Goal: Task Accomplishment & Management: Use online tool/utility

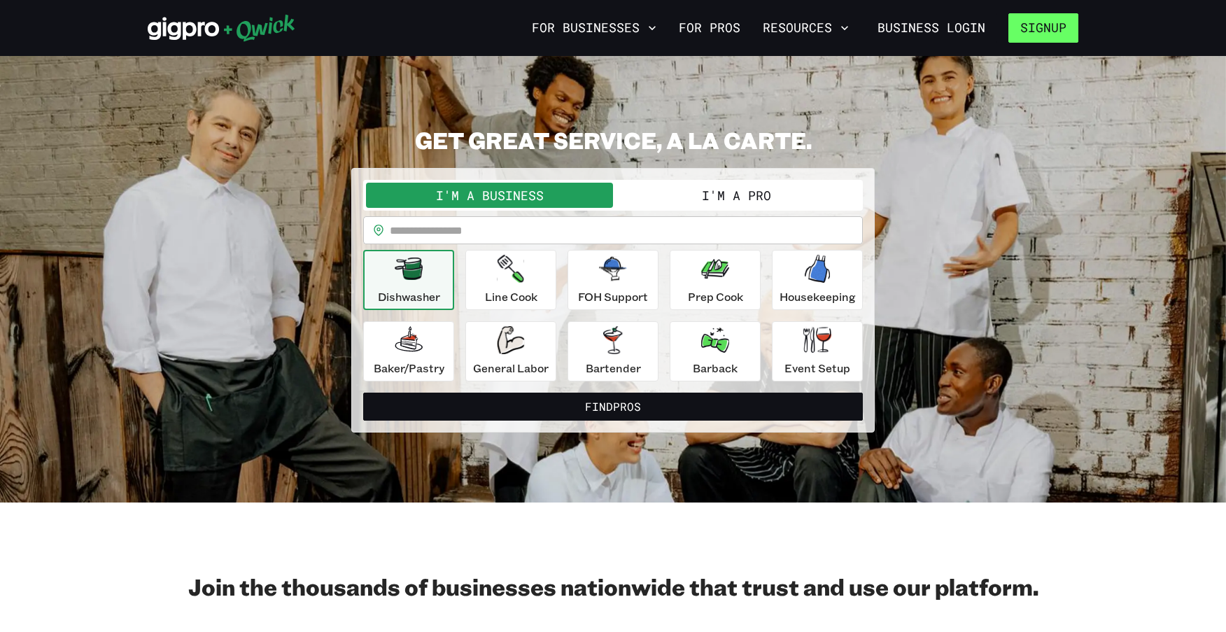
click at [1041, 31] on button "Signup" at bounding box center [1044, 27] width 70 height 29
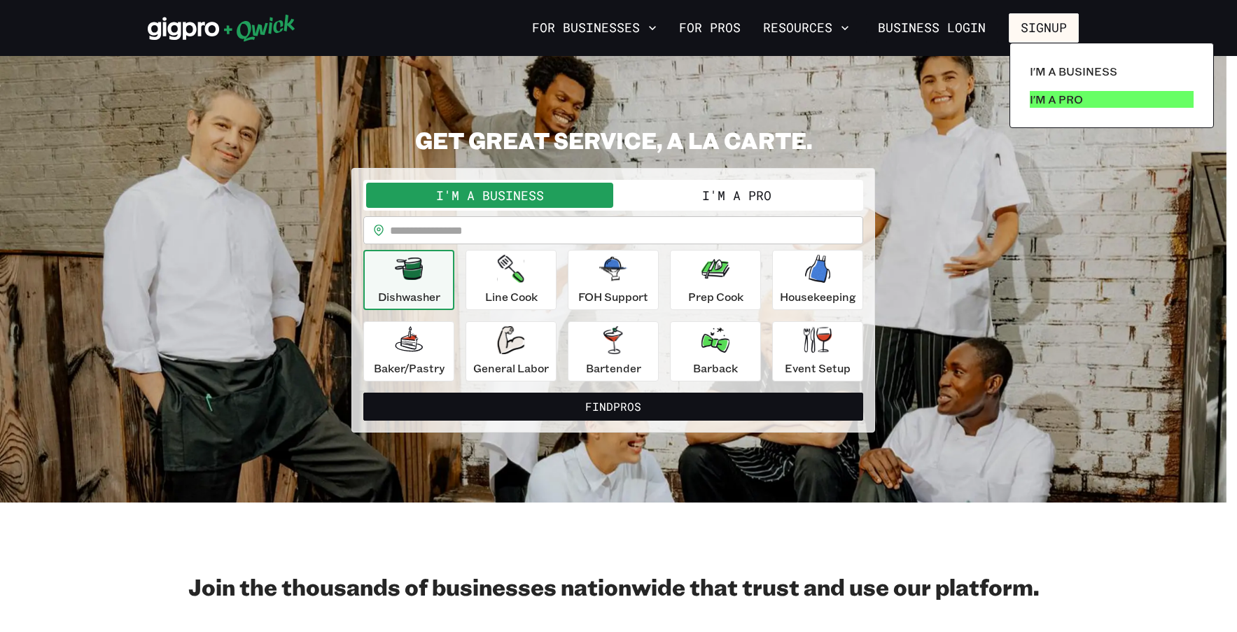
click at [1056, 104] on p "I'm a Pro" at bounding box center [1056, 99] width 53 height 17
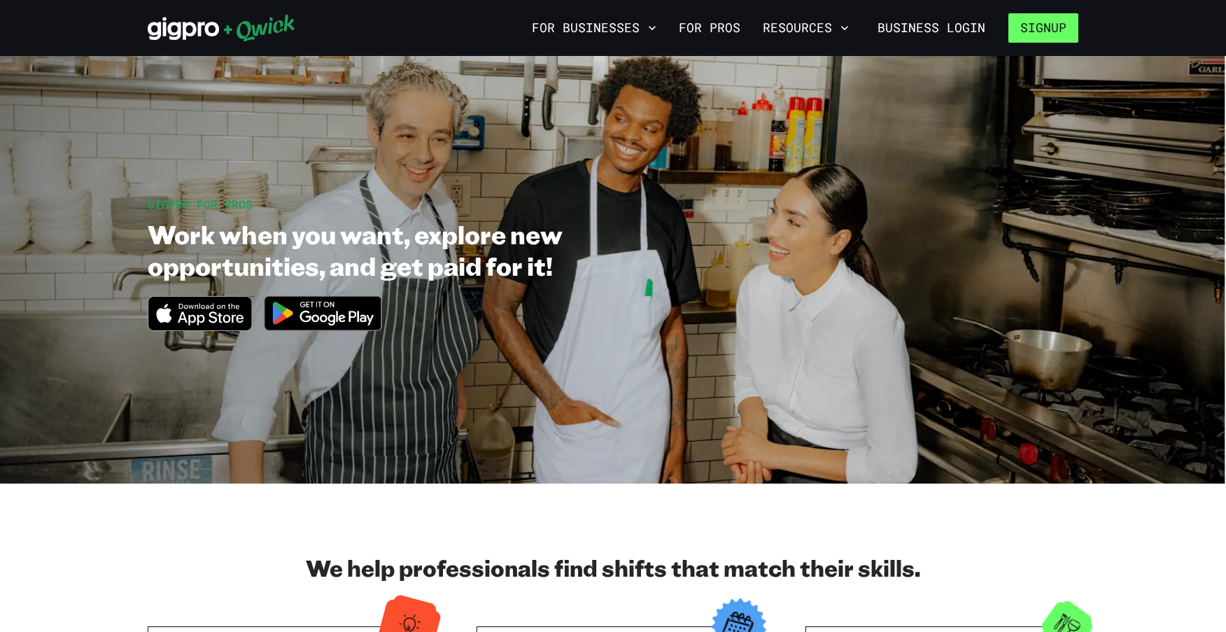
click at [1059, 34] on button "Signup" at bounding box center [1044, 27] width 70 height 29
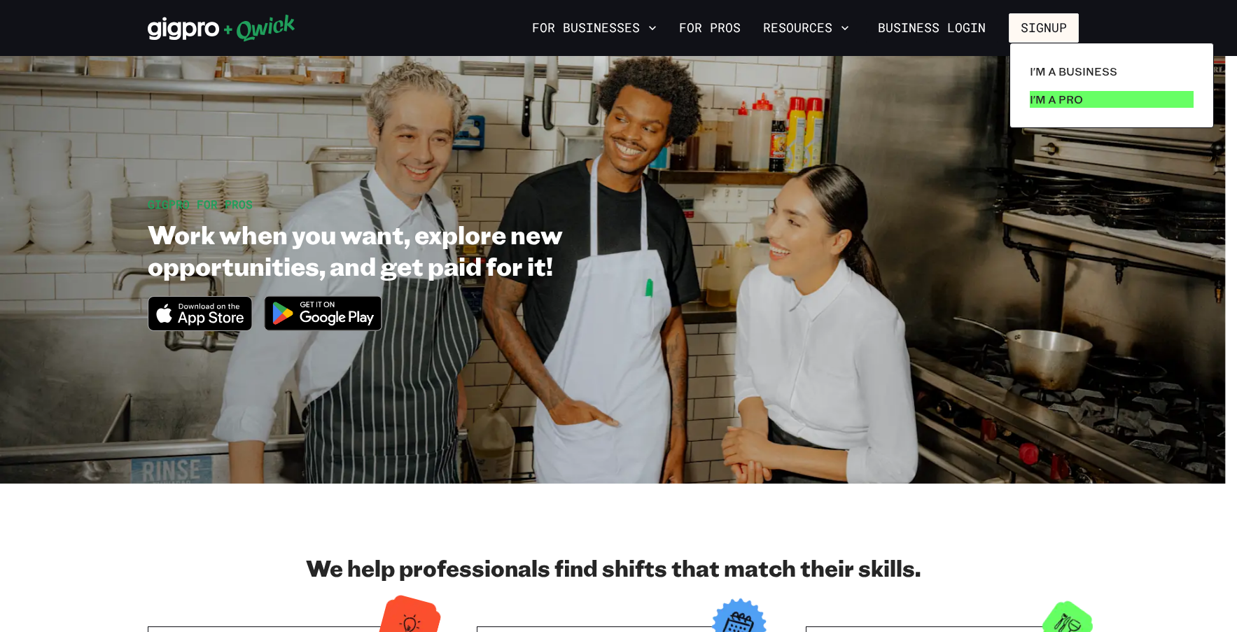
click at [1063, 96] on p "I'm a Pro" at bounding box center [1056, 99] width 53 height 17
click at [1056, 96] on p "I'm a Pro" at bounding box center [1056, 99] width 53 height 17
click at [718, 31] on div at bounding box center [618, 316] width 1237 height 632
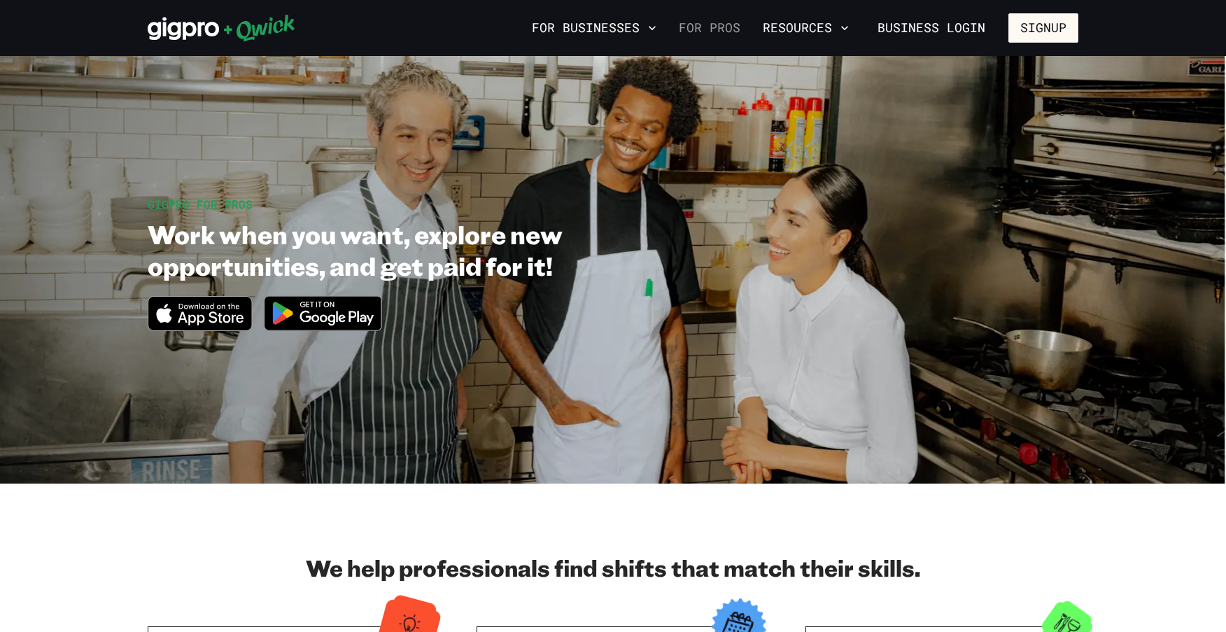
click at [723, 25] on link "For Pros" at bounding box center [709, 28] width 73 height 24
click at [976, 29] on link "Business Login" at bounding box center [932, 27] width 132 height 29
click at [177, 22] on icon at bounding box center [222, 28] width 148 height 28
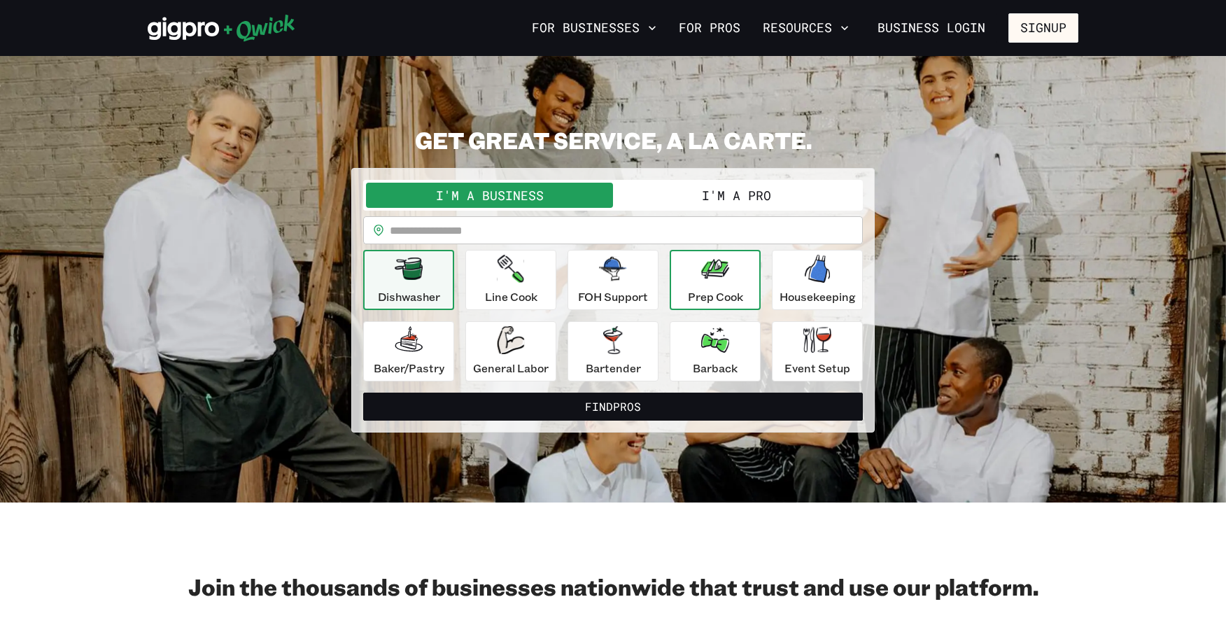
click at [676, 278] on button "Prep Cook" at bounding box center [715, 280] width 91 height 60
click at [715, 190] on button "I'm a Pro" at bounding box center [736, 195] width 247 height 25
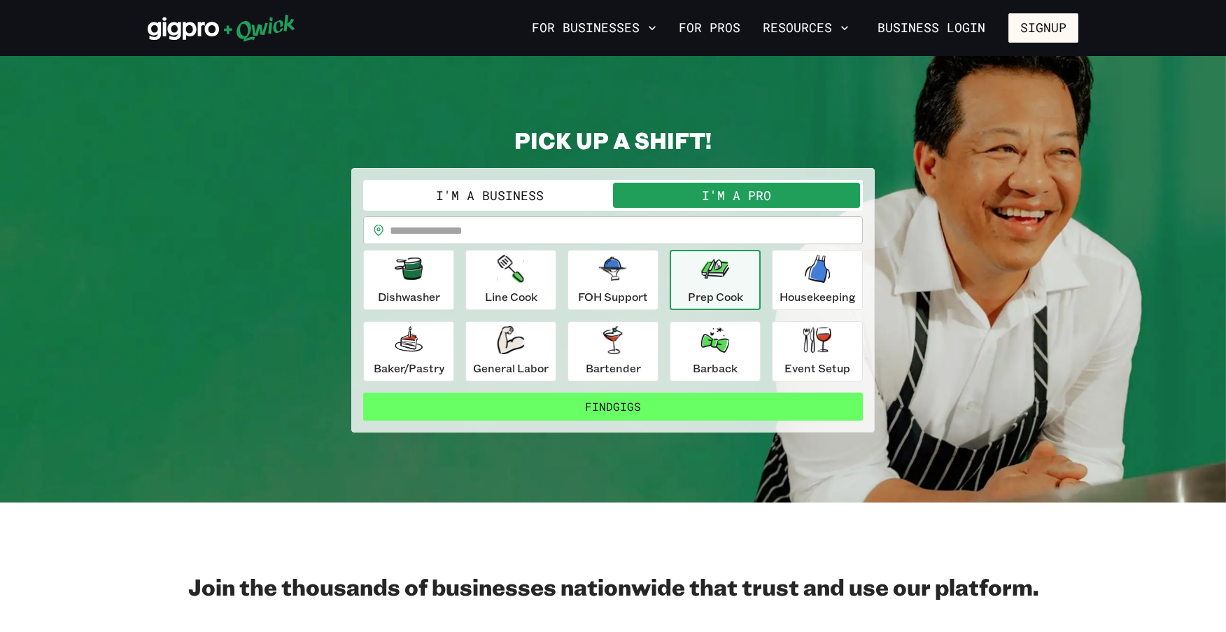
click at [653, 407] on button "Find Gigs" at bounding box center [613, 407] width 500 height 28
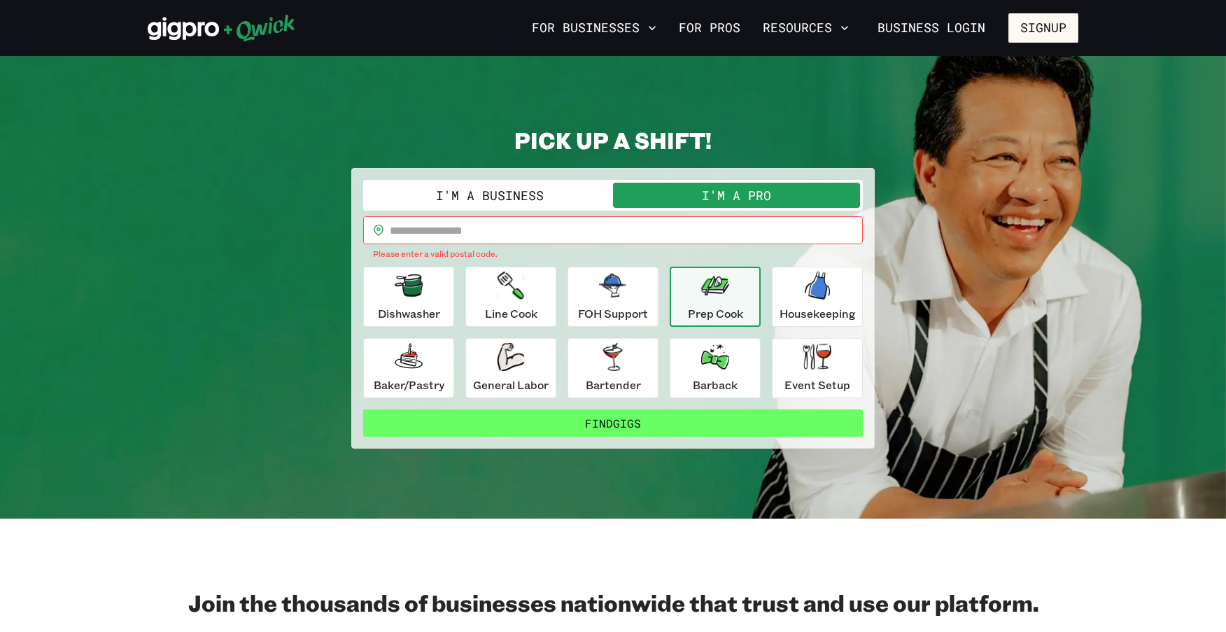
click at [635, 419] on button "Find Gigs" at bounding box center [613, 423] width 500 height 28
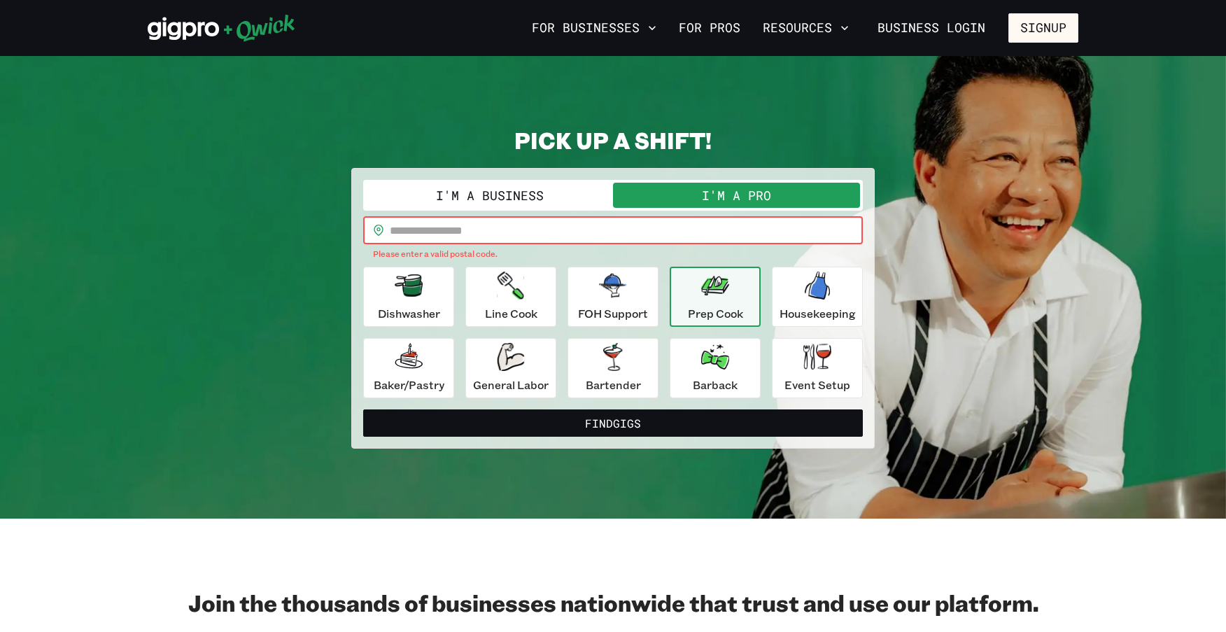
click at [505, 223] on input "text" at bounding box center [626, 230] width 473 height 28
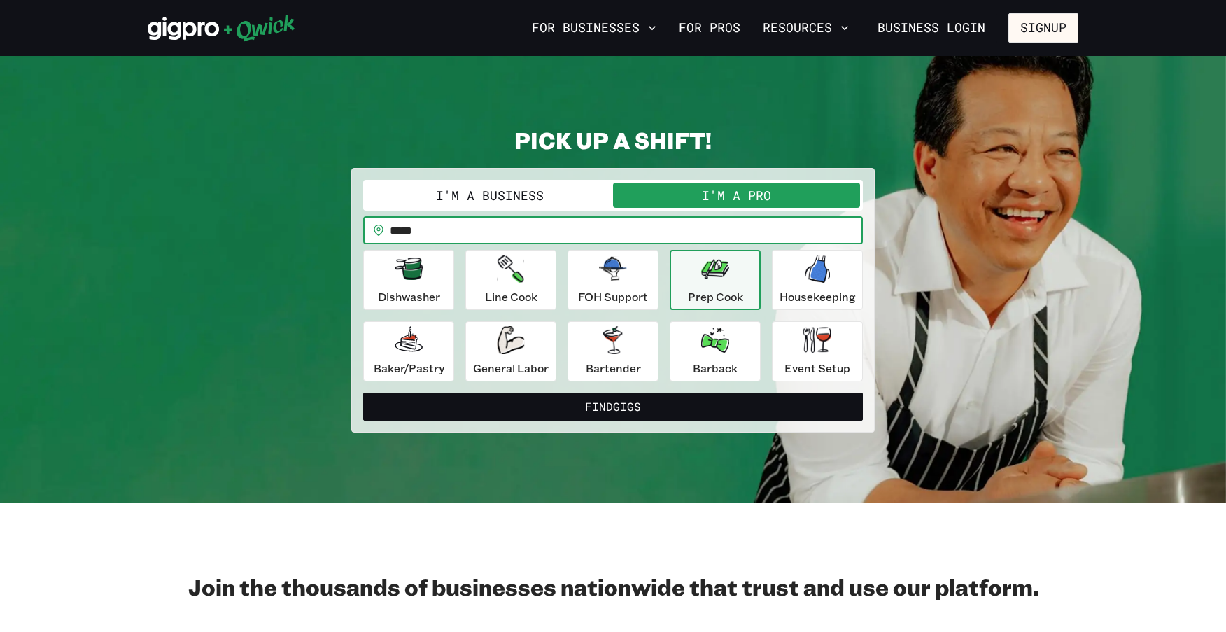
click at [363, 393] on button "Find Gigs" at bounding box center [613, 407] width 500 height 28
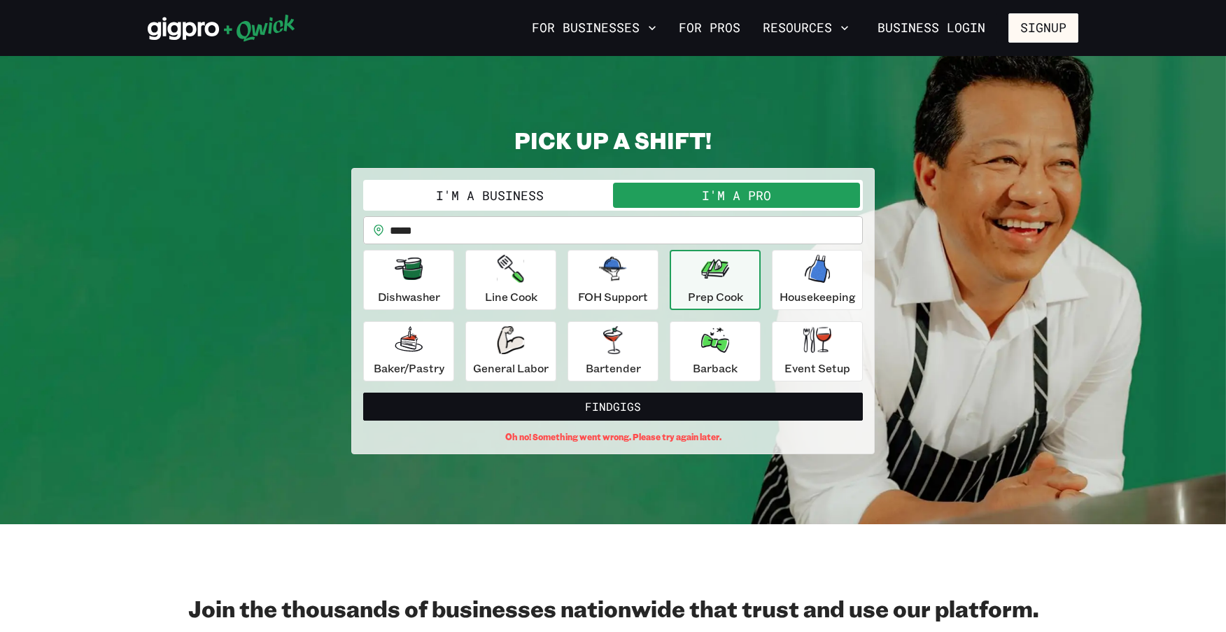
click at [758, 189] on button "I'm a Pro" at bounding box center [736, 195] width 247 height 25
click at [409, 221] on input "*****" at bounding box center [626, 230] width 473 height 28
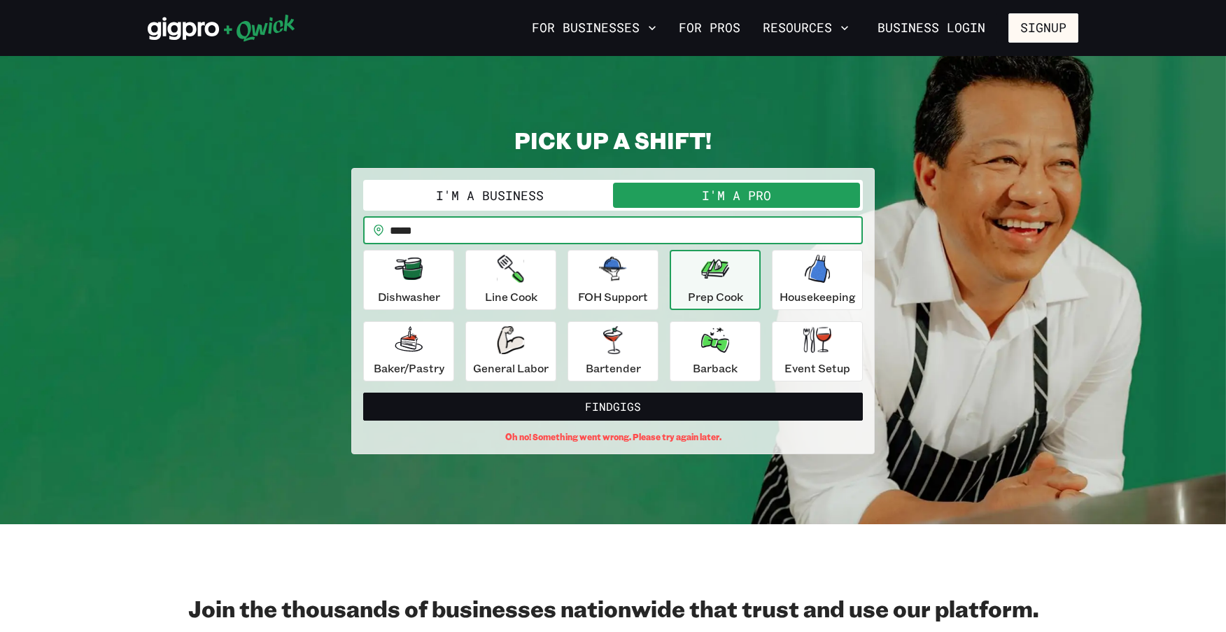
click at [423, 225] on input "*****" at bounding box center [626, 230] width 473 height 28
type input "*****"
click at [363, 393] on button "Find Gigs" at bounding box center [613, 407] width 500 height 28
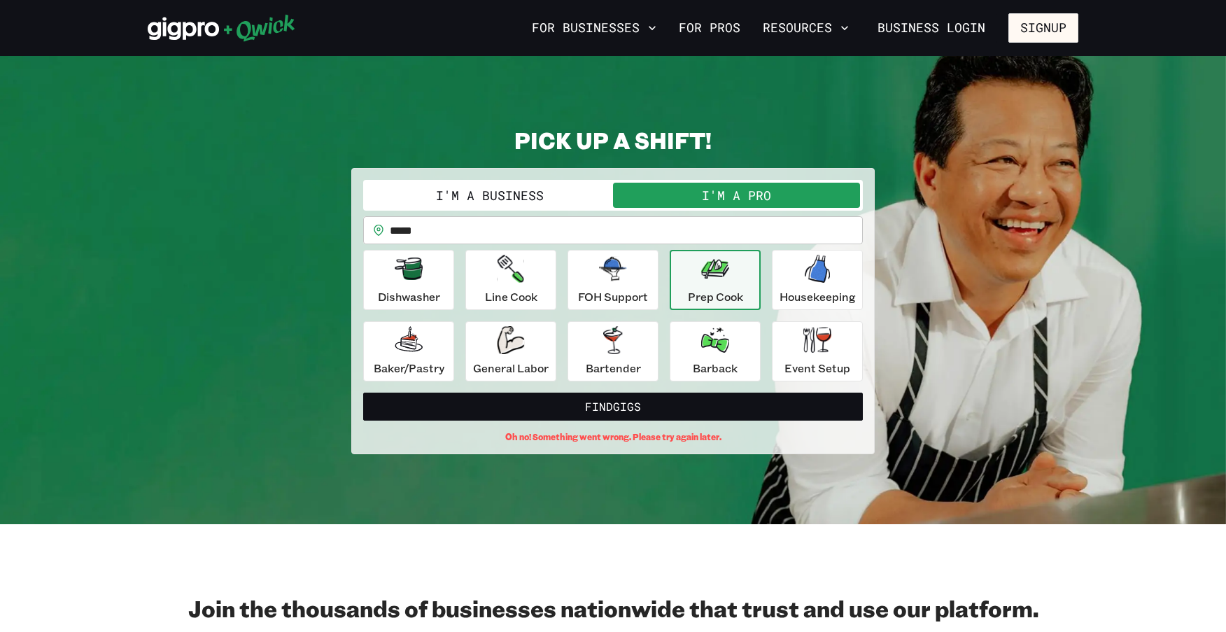
click at [715, 263] on icon "button" at bounding box center [715, 269] width 28 height 20
drag, startPoint x: 897, startPoint y: 250, endPoint x: 887, endPoint y: 253, distance: 10.2
click at [893, 252] on div "PICK UP A SHIFT! I'm a Business I'm a Pro I’m a PRO looking for Gigs as a.. Pre…" at bounding box center [613, 290] width 931 height 328
click at [417, 260] on icon "button" at bounding box center [409, 269] width 28 height 22
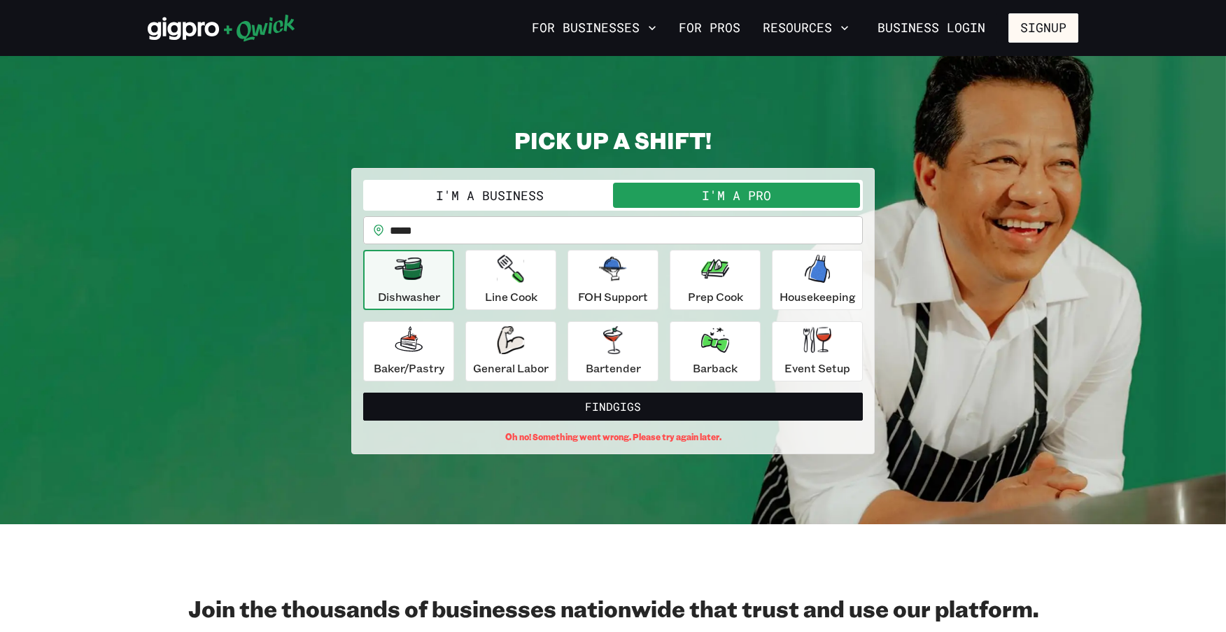
click at [841, 187] on button "I'm a Pro" at bounding box center [736, 195] width 247 height 25
